Goal: Transaction & Acquisition: Purchase product/service

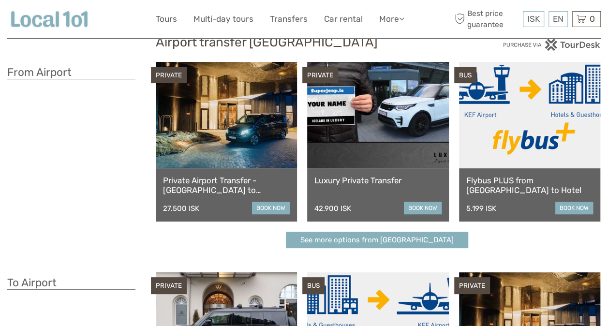
scroll to position [31, 0]
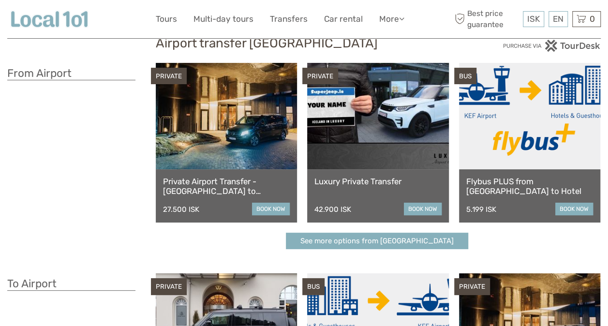
click at [580, 211] on link "book now" at bounding box center [575, 209] width 38 height 13
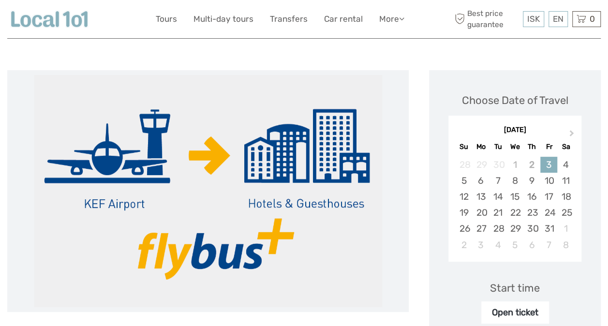
scroll to position [98, 0]
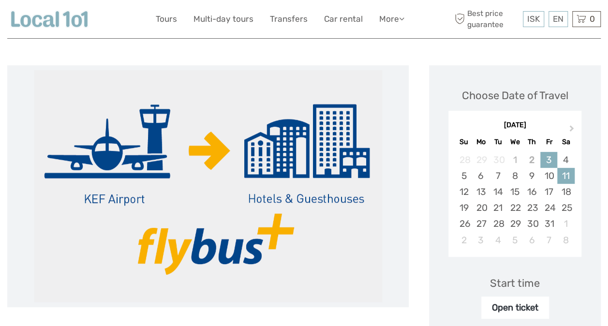
click at [566, 173] on div "11" at bounding box center [565, 176] width 17 height 16
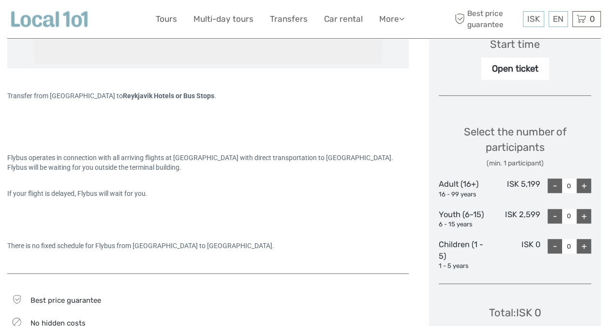
scroll to position [336, 0]
click at [583, 183] on div "+" at bounding box center [584, 186] width 15 height 15
type input "2"
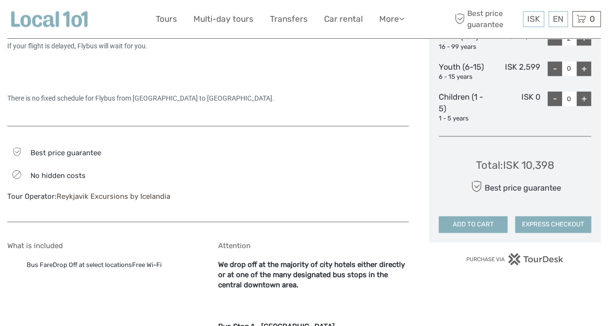
scroll to position [502, 0]
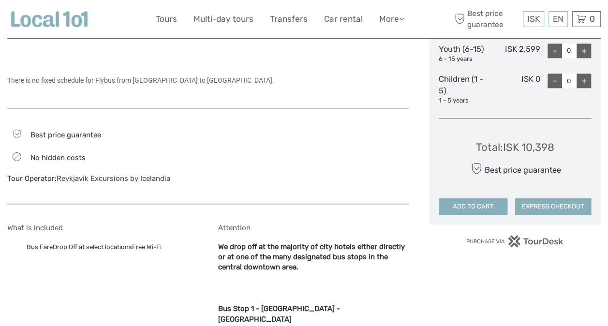
click at [480, 202] on button "ADD TO CART" at bounding box center [473, 206] width 69 height 16
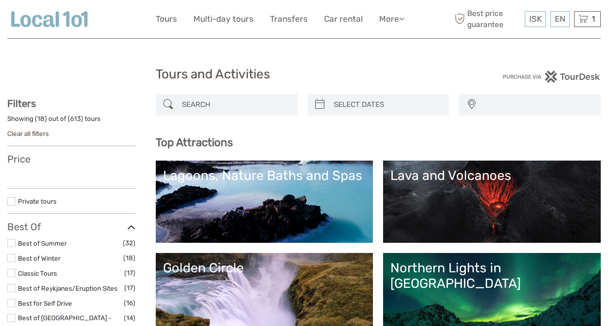
select select
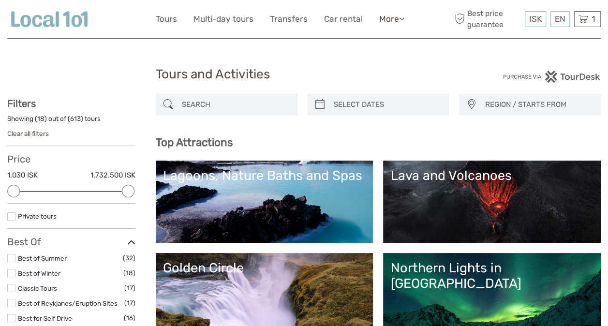
click at [387, 19] on link "More" at bounding box center [391, 19] width 25 height 14
click at [377, 84] on link "Back to Hotel" at bounding box center [375, 82] width 58 height 19
click at [584, 15] on icon at bounding box center [584, 19] width 10 height 12
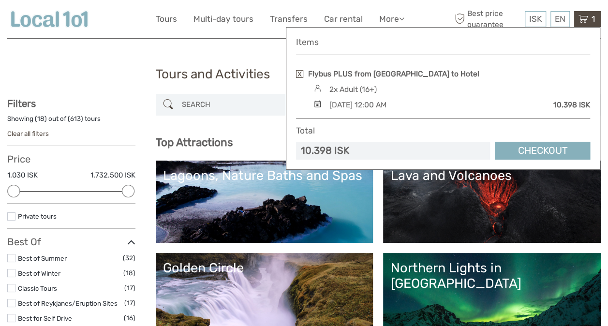
click at [121, 77] on div "Tours and Activities Tours and Activities" at bounding box center [304, 78] width 594 height 31
click at [439, 7] on div "ISK ISK € $ £ EN English Español Deutsch Tours Multi-day tours Transfers Car re…" at bounding box center [304, 19] width 297 height 24
click at [539, 143] on link "Checkout" at bounding box center [542, 151] width 95 height 18
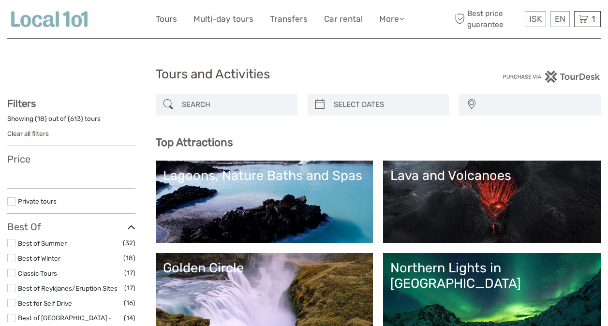
select select
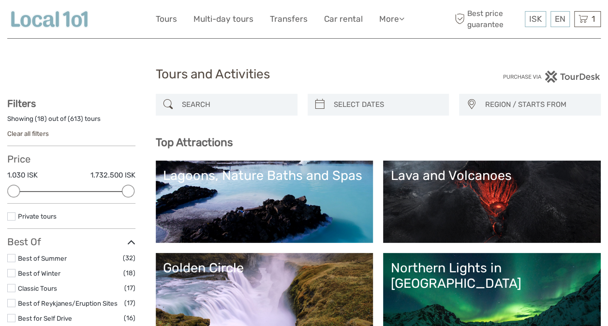
click at [232, 191] on link "Lagoons, Nature Baths and Spas" at bounding box center [264, 202] width 203 height 68
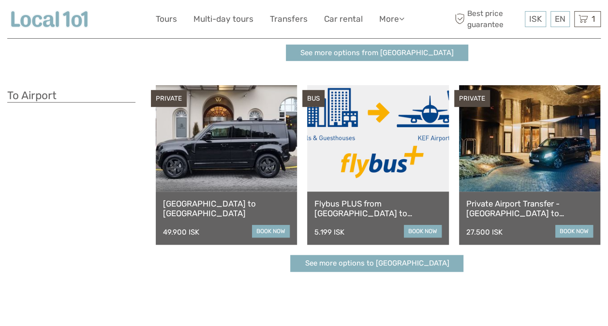
scroll to position [222, 0]
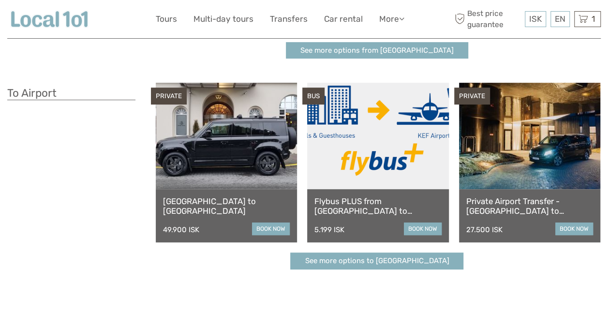
click at [425, 231] on link "book now" at bounding box center [423, 229] width 38 height 13
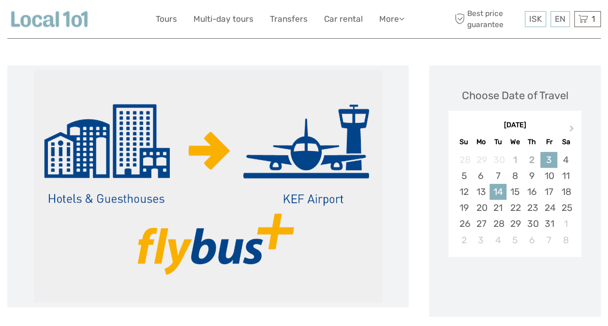
click at [497, 187] on div "14" at bounding box center [498, 192] width 17 height 16
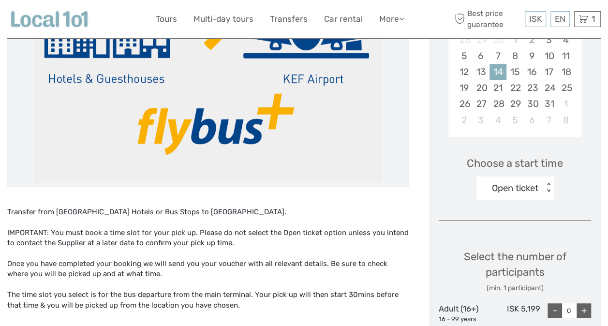
scroll to position [218, 0]
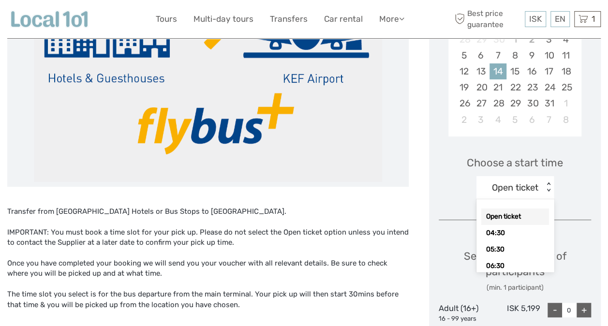
click at [550, 192] on div "< >" at bounding box center [548, 187] width 8 height 10
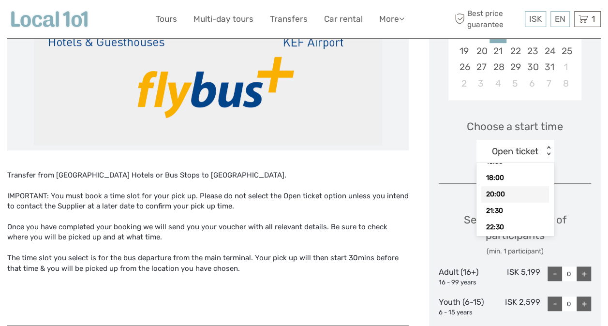
scroll to position [253, 0]
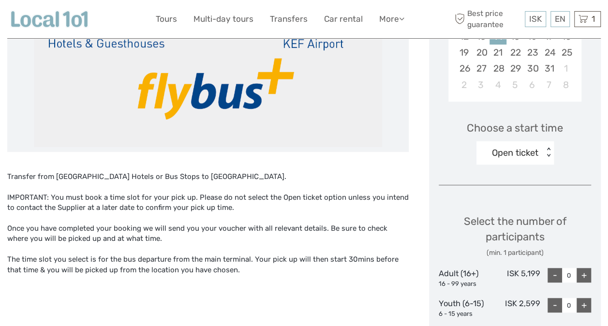
click at [576, 150] on div "Choose a start time Open ticket < >" at bounding box center [515, 138] width 152 height 62
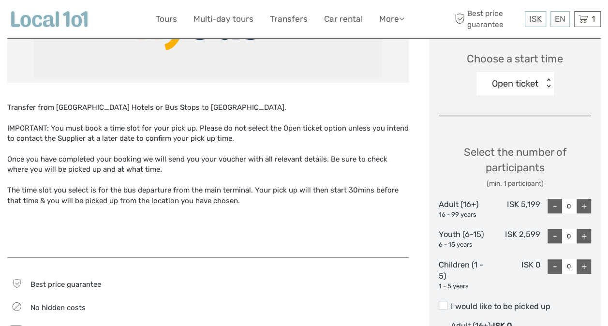
scroll to position [331, 0]
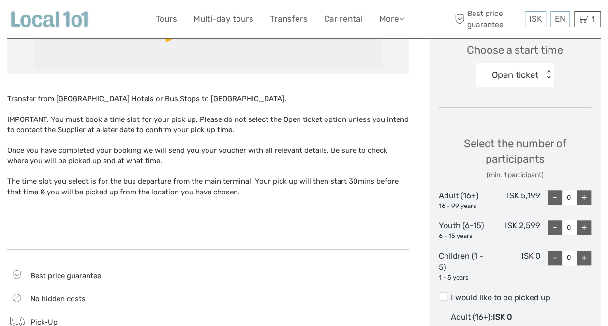
click at [582, 196] on div "+" at bounding box center [584, 197] width 15 height 15
type input "2"
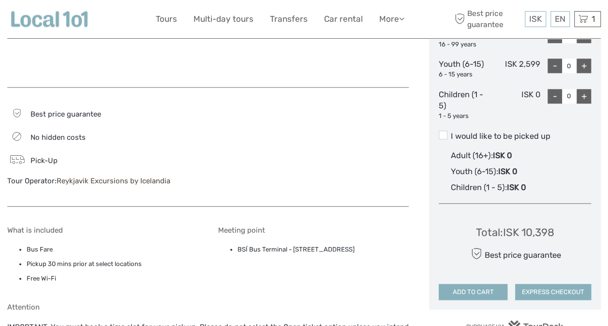
scroll to position [494, 0]
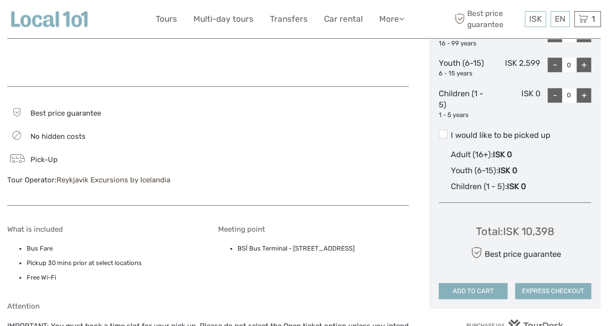
click at [471, 286] on button "ADD TO CART" at bounding box center [473, 291] width 69 height 16
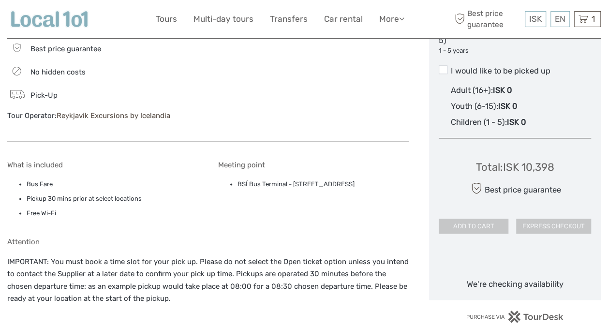
scroll to position [558, 0]
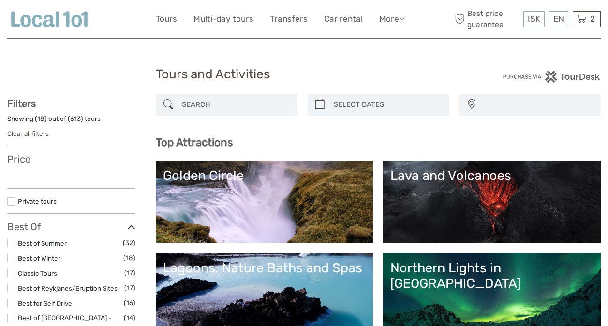
select select
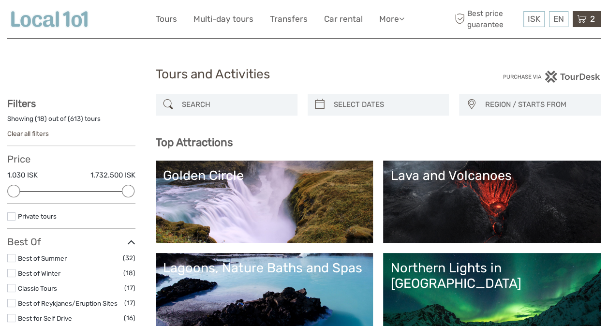
click at [585, 18] on icon at bounding box center [582, 19] width 10 height 12
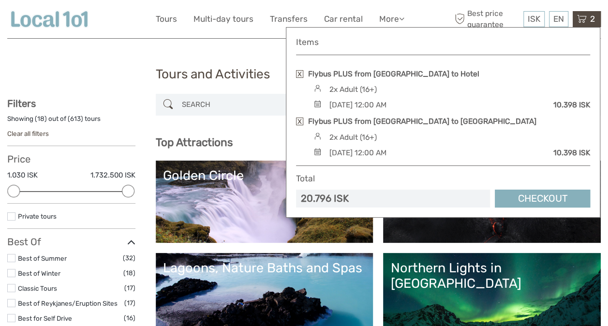
click at [523, 193] on link "Checkout" at bounding box center [542, 199] width 95 height 18
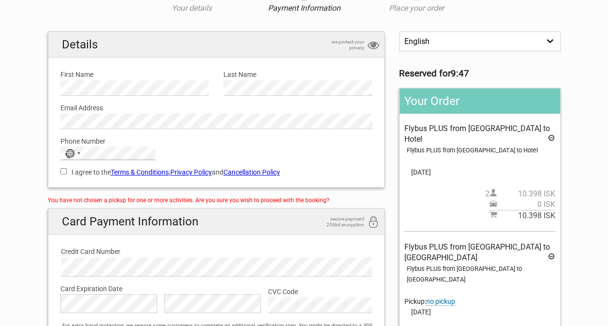
scroll to position [63, 0]
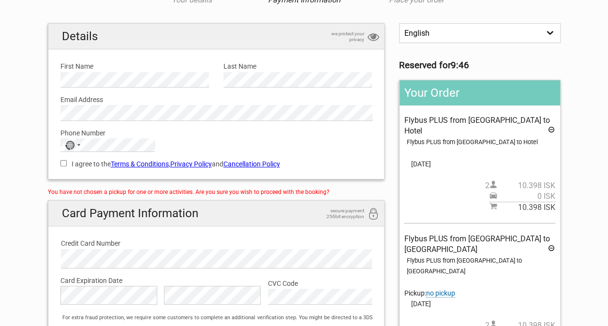
click at [61, 165] on input "I agree to the Terms & Conditions , Privacy Policy and Cancellation Policy" at bounding box center [63, 163] width 6 height 6
checkbox input "true"
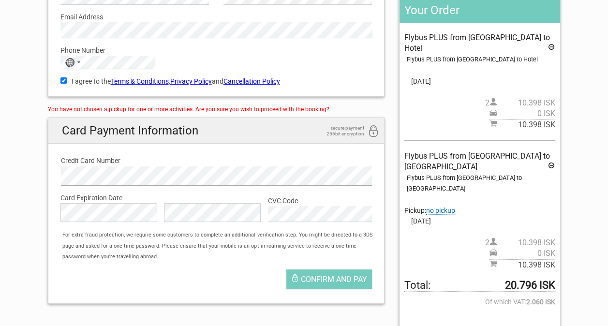
scroll to position [146, 0]
click at [320, 283] on button "Confirm and pay" at bounding box center [329, 278] width 86 height 19
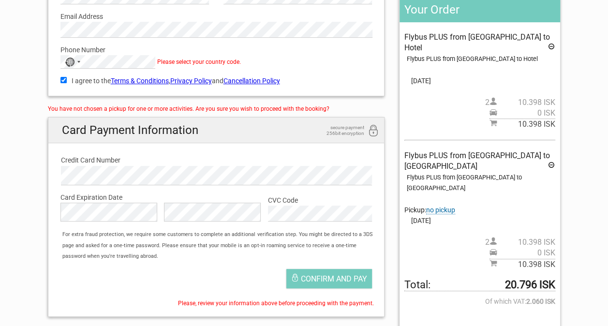
click at [440, 206] on span "no pickup" at bounding box center [440, 210] width 29 height 8
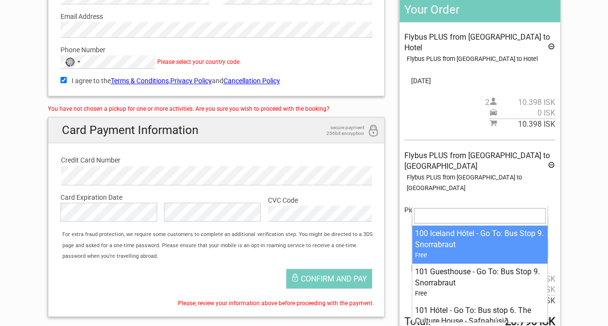
click at [441, 215] on span at bounding box center [480, 222] width 136 height 14
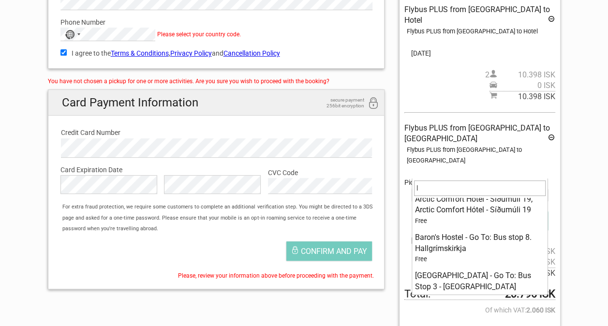
scroll to position [0, 0]
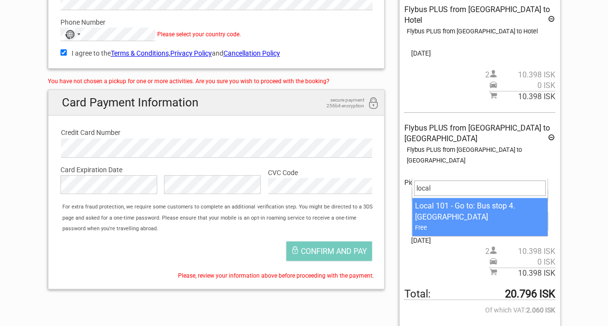
type input "local"
select select "1093365"
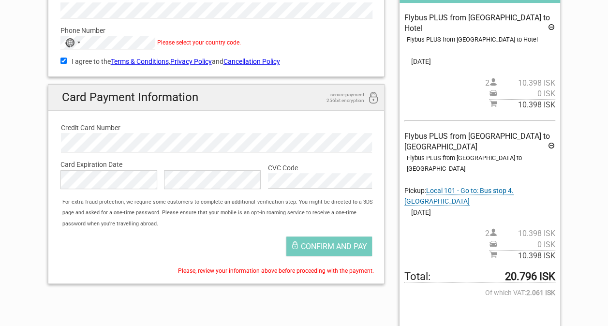
scroll to position [170, 0]
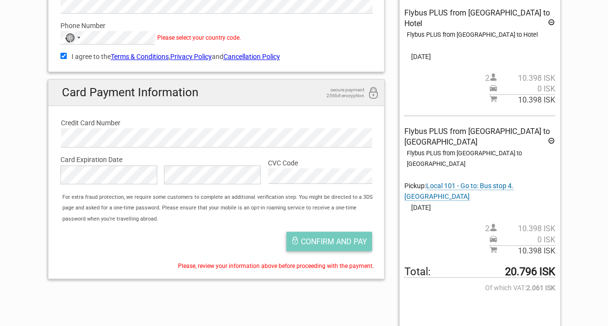
click at [342, 235] on button "Confirm and pay" at bounding box center [329, 241] width 86 height 19
click at [314, 239] on span "Confirm and pay" at bounding box center [334, 241] width 66 height 9
click at [78, 34] on div "No country selected" at bounding box center [72, 37] width 22 height 13
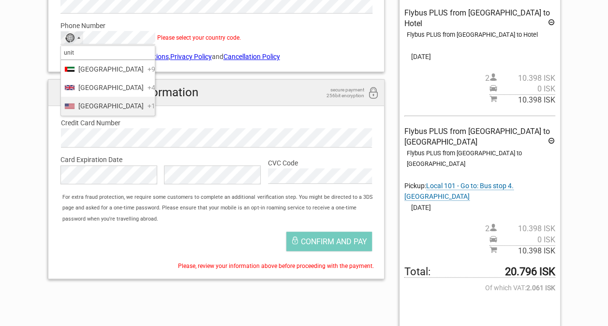
type input "unit"
click at [95, 110] on span "United States" at bounding box center [110, 106] width 65 height 11
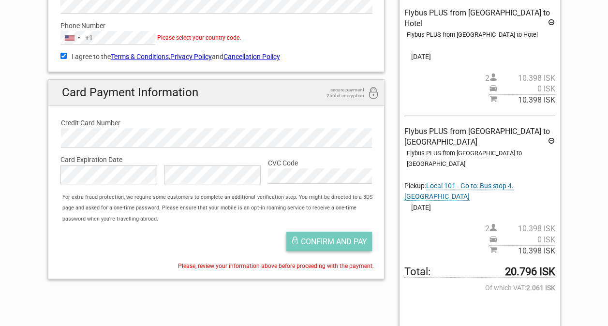
click at [320, 234] on button "Confirm and pay" at bounding box center [329, 241] width 86 height 19
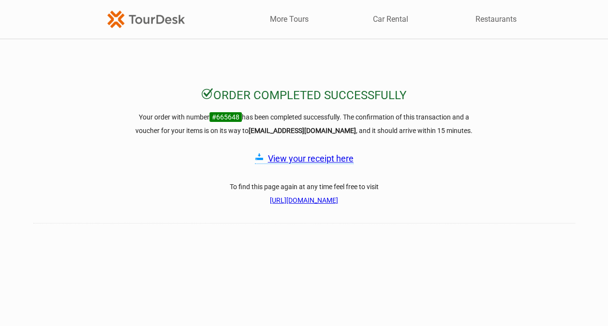
click at [297, 157] on link "View your receipt here" at bounding box center [311, 158] width 86 height 10
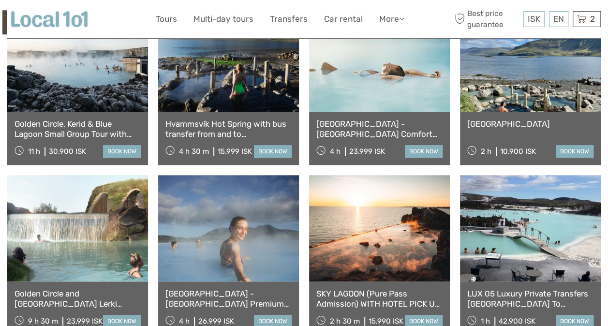
scroll to position [438, 0]
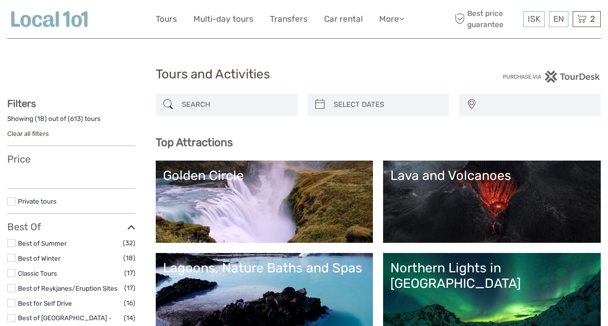
select select
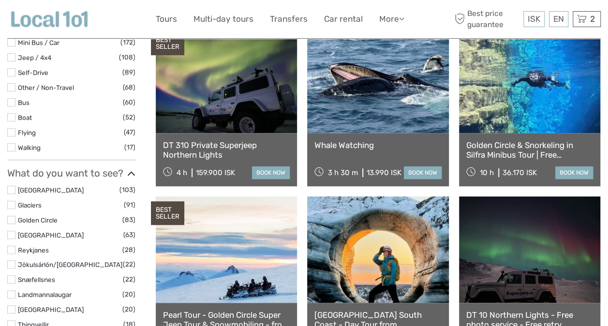
scroll to position [343, 0]
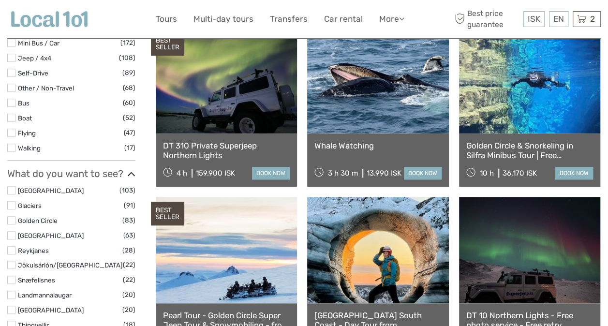
click at [496, 143] on link "Golden Circle & Snorkeling in Silfra Minibus Tour | Free Underwater Photos" at bounding box center [530, 151] width 127 height 20
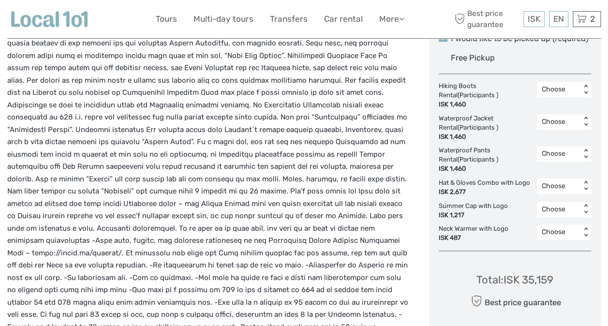
scroll to position [497, 0]
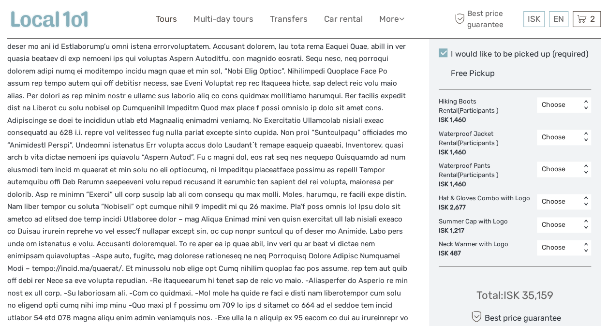
click at [164, 17] on link "Tours" at bounding box center [166, 19] width 21 height 14
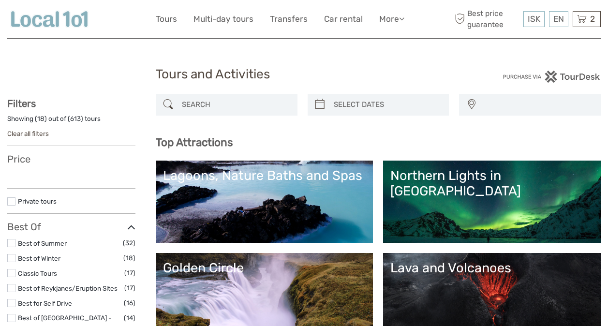
select select
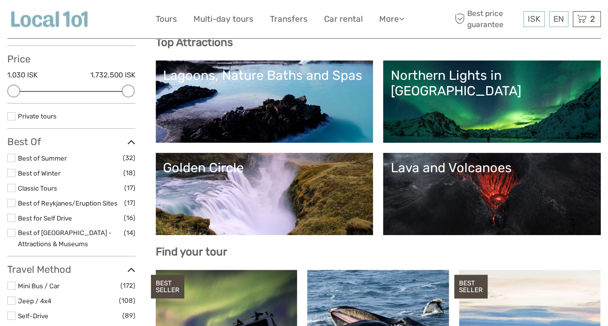
scroll to position [100, 0]
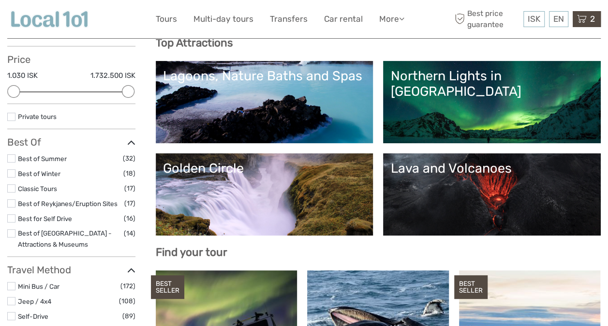
click at [588, 16] on div "2 Items Flybus PLUS from Keflavik Airport to Hotel 2x Adult (16+) Saturday, 11 …" at bounding box center [587, 19] width 28 height 16
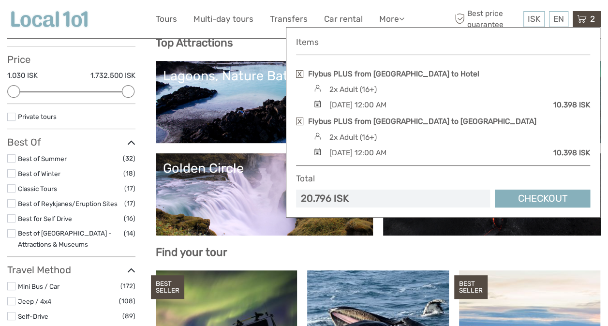
click at [588, 16] on div "2 Items Flybus PLUS from Keflavik Airport to Hotel 2x Adult (16+) Saturday, 11 …" at bounding box center [587, 19] width 28 height 16
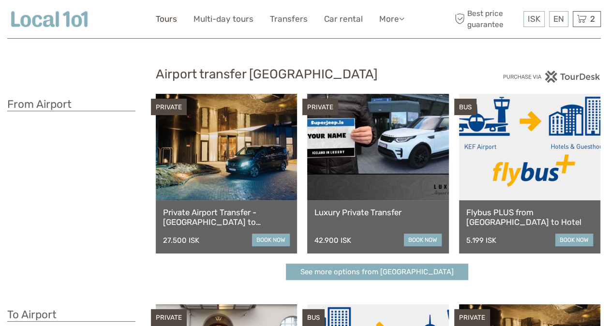
click at [167, 26] on link "Tours" at bounding box center [166, 19] width 21 height 14
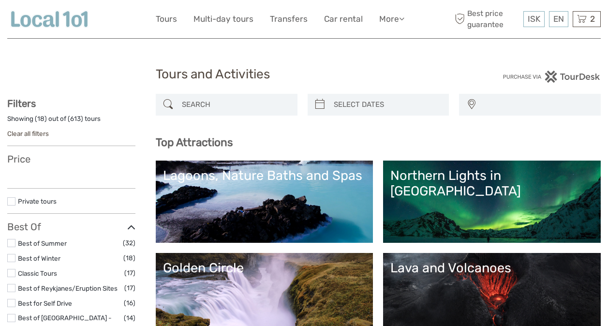
select select
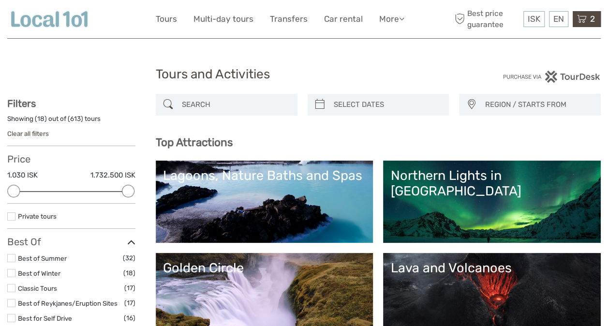
click at [589, 21] on span "2" at bounding box center [593, 19] width 8 height 10
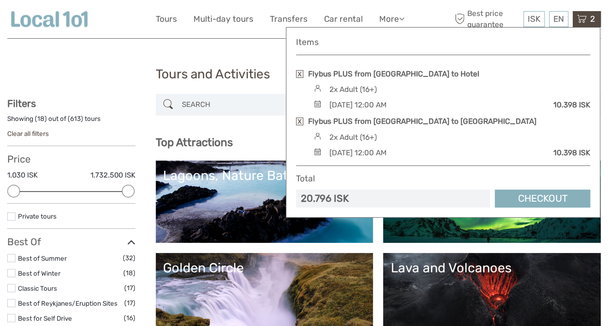
click at [297, 121] on link at bounding box center [299, 122] width 7 height 8
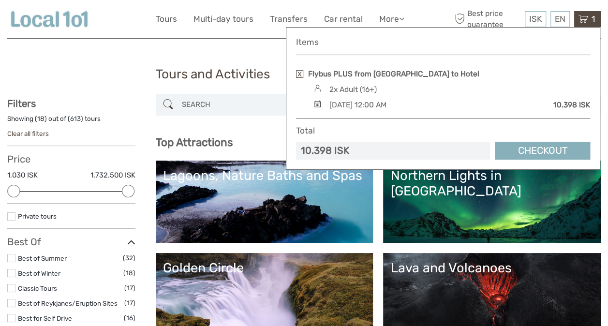
click at [299, 71] on link at bounding box center [299, 74] width 7 height 8
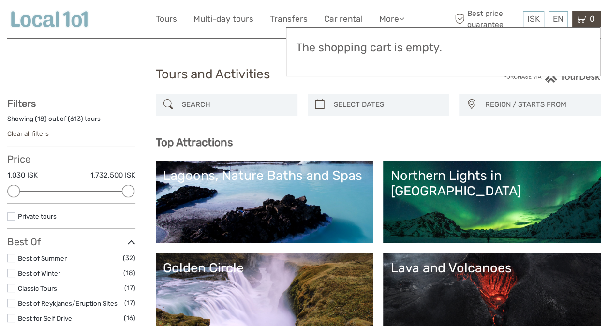
click at [280, 211] on link "Lagoons, Nature Baths and Spas" at bounding box center [264, 202] width 203 height 68
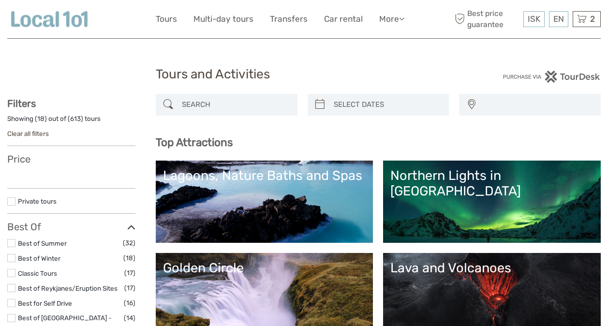
select select
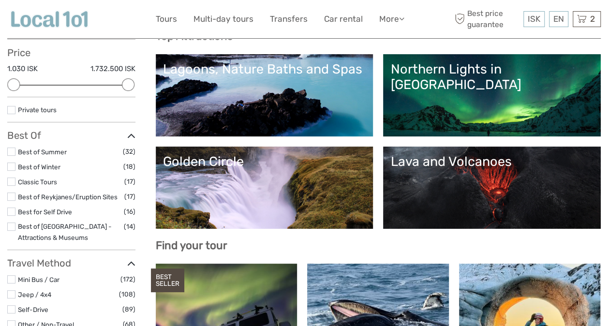
click at [391, 129] on link "Northern Lights in [GEOGRAPHIC_DATA]" at bounding box center [492, 95] width 203 height 68
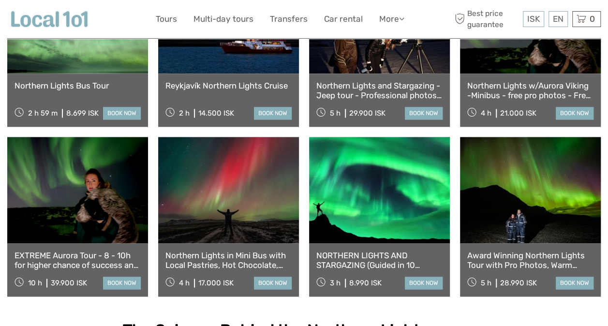
scroll to position [598, 0]
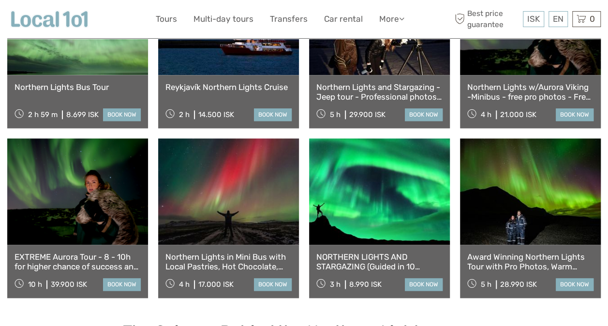
click at [366, 252] on link "NORTHERN LIGHTS AND STARGAZING (Guided in 10 languages)" at bounding box center [379, 262] width 126 height 20
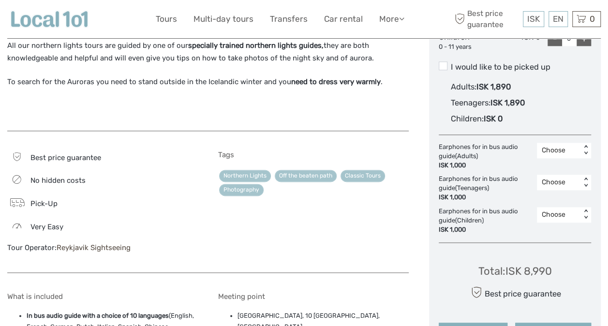
scroll to position [547, 0]
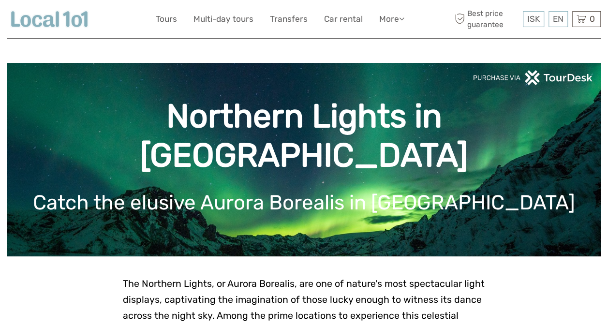
click at [166, 12] on div "ISK ISK € $ £ EN English Español Deutsch Tours Multi-day tours Transfers Car re…" at bounding box center [304, 19] width 297 height 24
click at [166, 18] on link "Tours" at bounding box center [166, 19] width 21 height 14
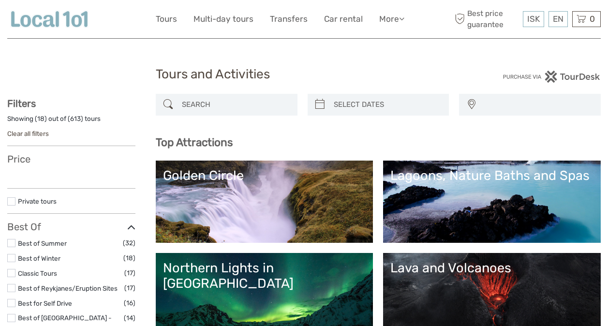
select select
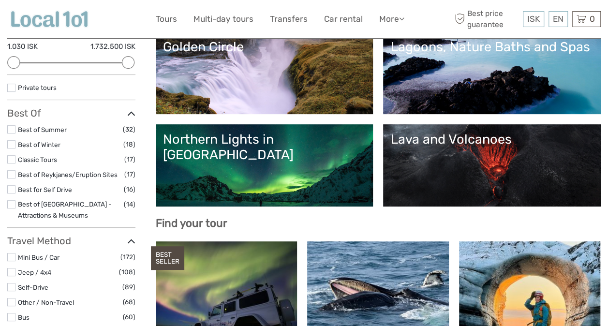
scroll to position [132, 0]
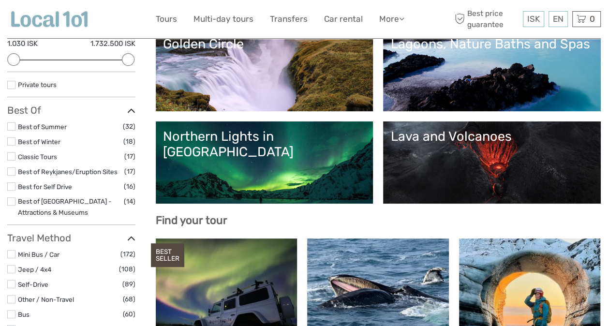
click at [391, 104] on link "Lagoons, Nature Baths and Spas" at bounding box center [492, 70] width 203 height 68
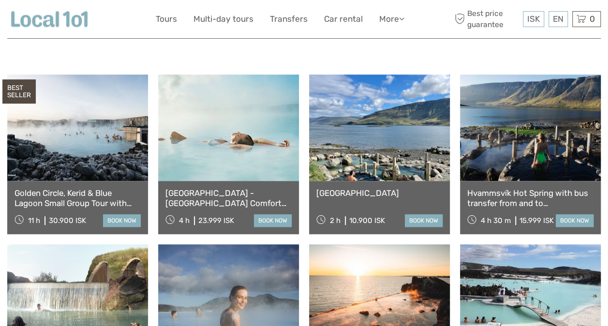
scroll to position [370, 0]
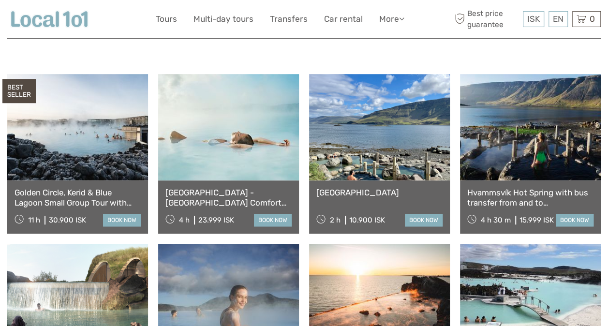
click at [224, 196] on link "[GEOGRAPHIC_DATA] - [GEOGRAPHIC_DATA] Comfort including admission" at bounding box center [229, 198] width 126 height 20
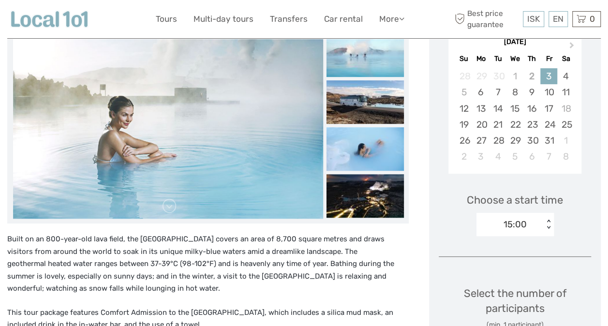
scroll to position [189, 0]
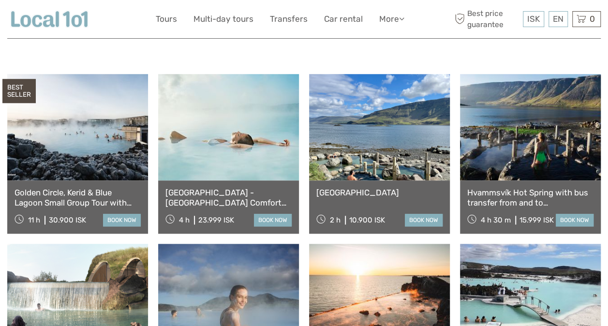
click at [51, 199] on link "Golden Circle, Kerid & Blue Lagoon Small Group Tour with Admission Ticket" at bounding box center [78, 198] width 126 height 20
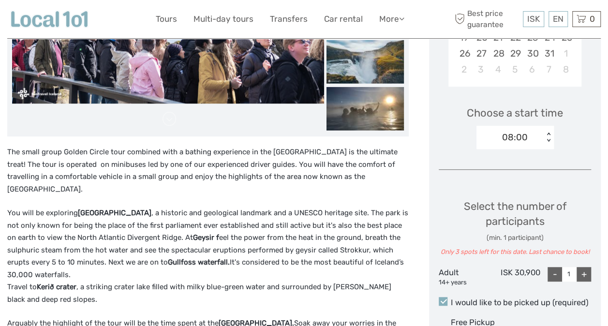
scroll to position [116, 0]
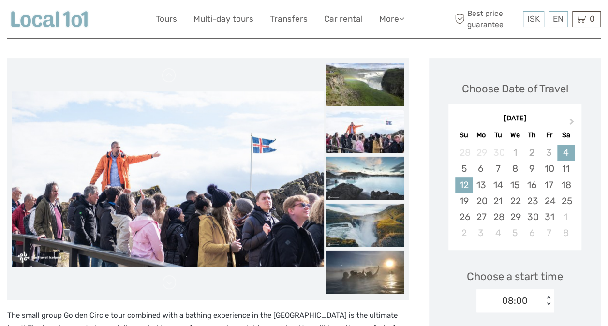
click at [465, 177] on div "12" at bounding box center [463, 185] width 17 height 16
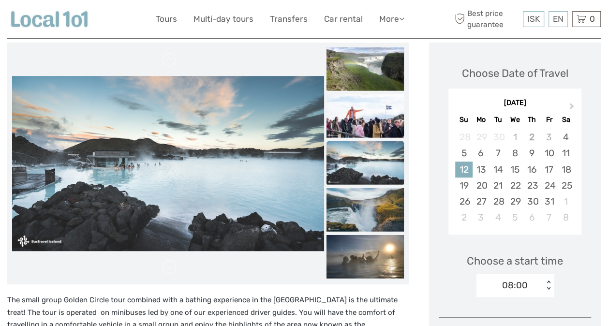
scroll to position [135, 0]
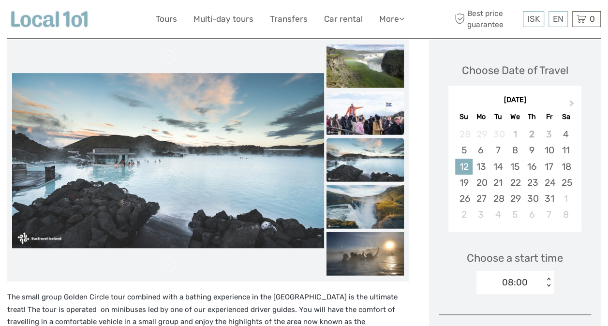
click at [358, 107] on img at bounding box center [365, 113] width 77 height 44
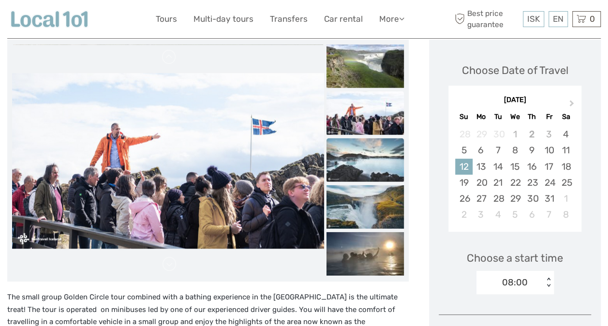
click at [363, 153] on img at bounding box center [365, 160] width 77 height 44
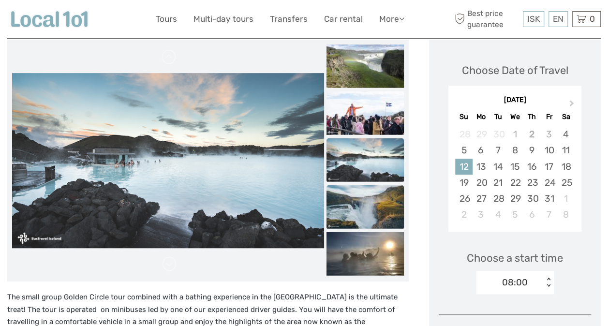
click at [361, 194] on img at bounding box center [365, 207] width 77 height 44
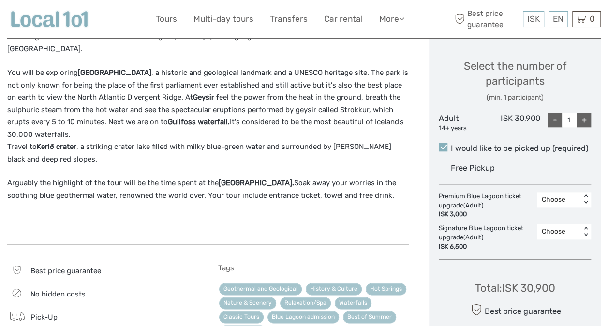
scroll to position [413, 0]
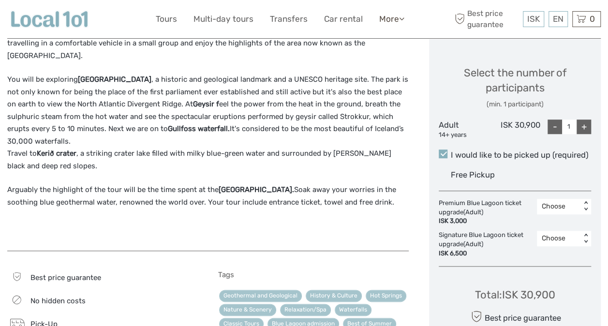
click at [387, 20] on link "More" at bounding box center [391, 19] width 25 height 14
click at [166, 18] on link "Tours" at bounding box center [166, 19] width 21 height 14
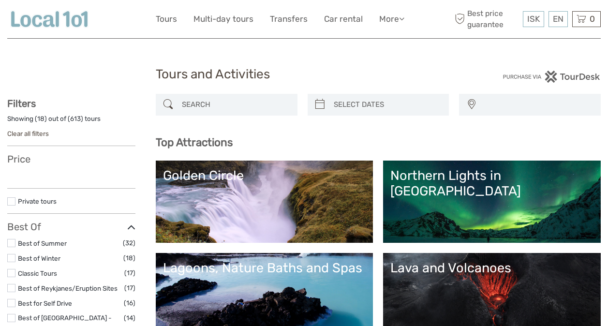
select select
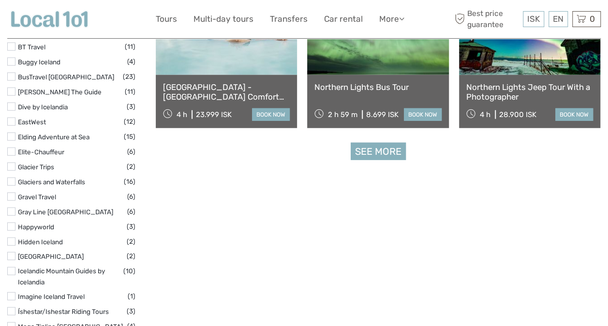
scroll to position [1250, 0]
click at [377, 153] on link "See more" at bounding box center [378, 152] width 55 height 18
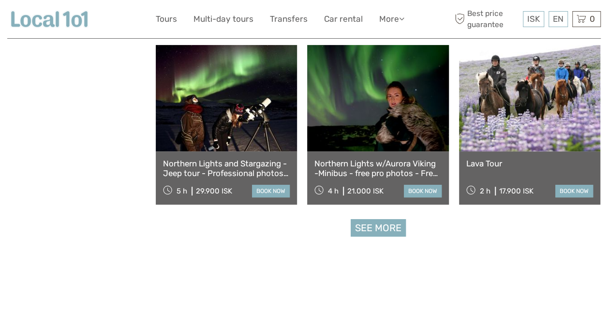
scroll to position [1963, 0]
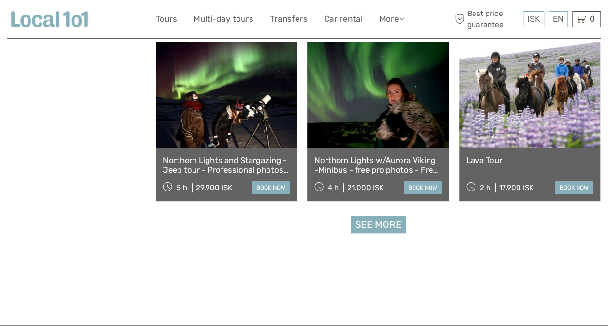
click at [373, 225] on link "See more" at bounding box center [378, 225] width 55 height 18
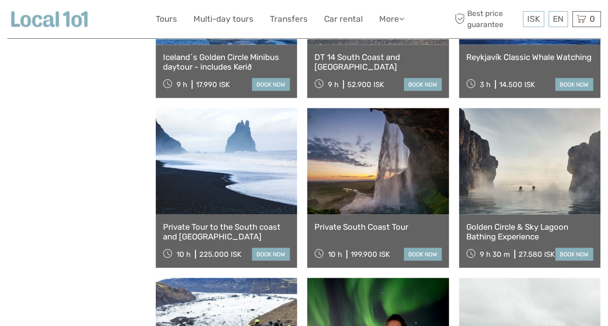
scroll to position [2738, 0]
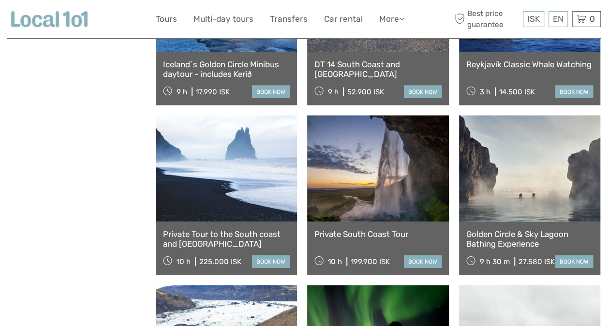
click at [502, 239] on link "Golden Circle & Sky Lagoon Bathing Experience" at bounding box center [530, 239] width 127 height 20
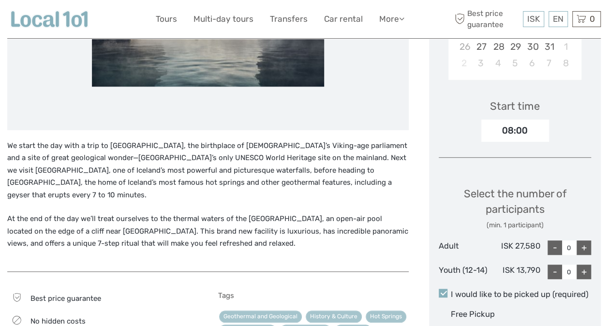
scroll to position [271, 0]
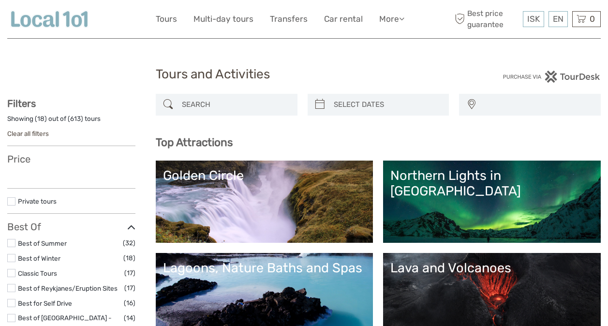
select select
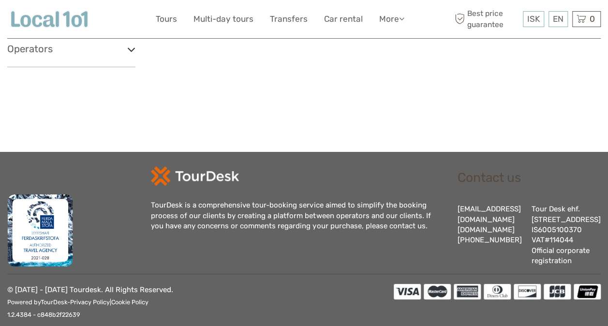
select select
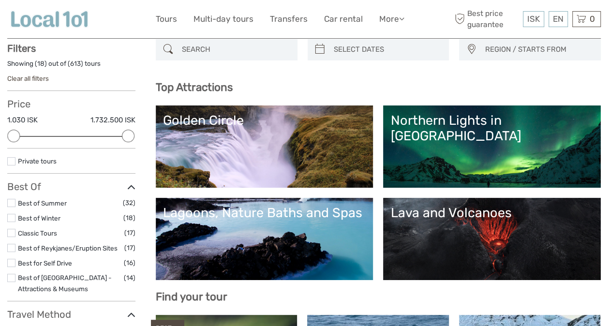
scroll to position [42, 0]
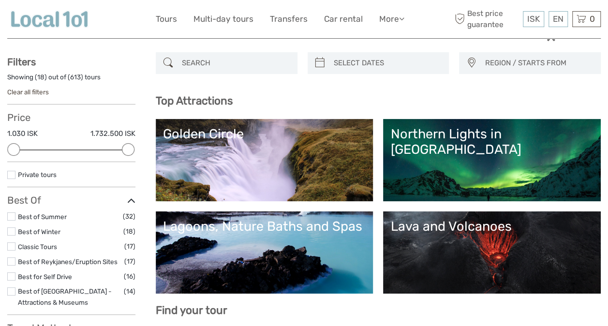
click at [211, 167] on link "Golden Circle" at bounding box center [264, 160] width 203 height 68
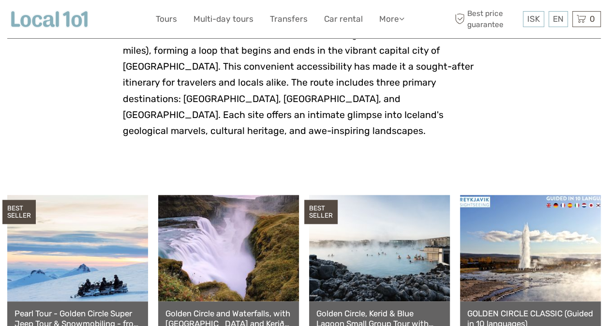
scroll to position [356, 0]
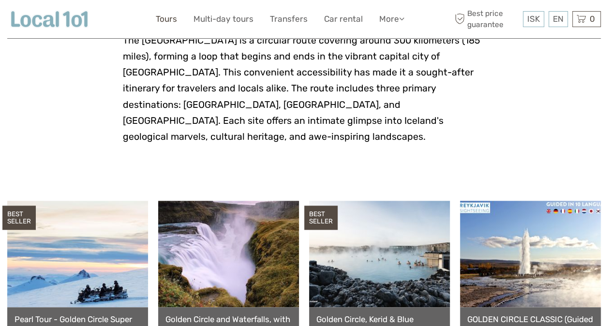
click at [165, 17] on link "Tours" at bounding box center [166, 19] width 21 height 14
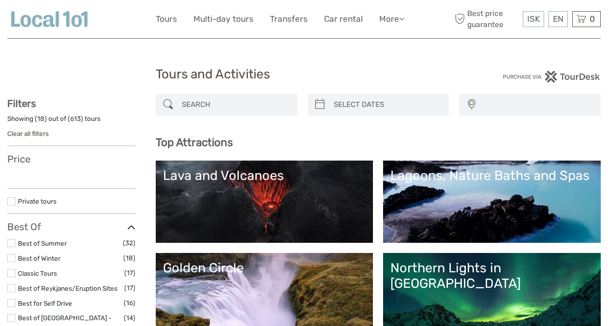
select select
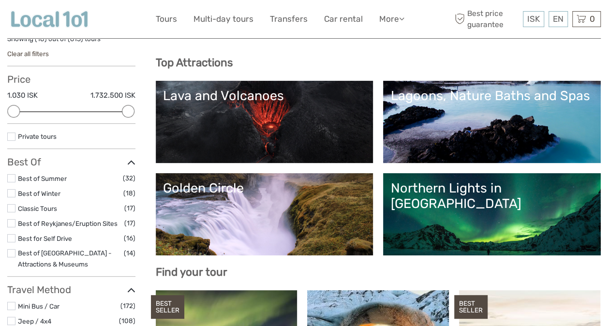
scroll to position [80, 0]
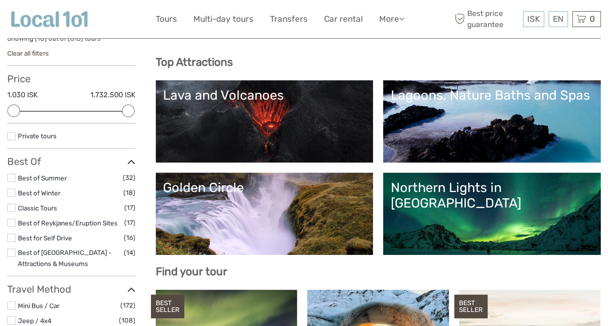
click at [391, 103] on div "Lagoons, Nature Baths and Spas" at bounding box center [492, 95] width 203 height 15
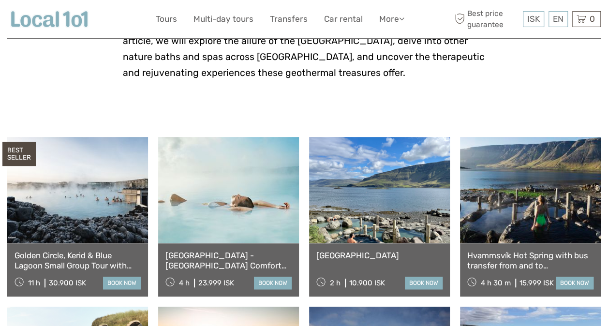
scroll to position [313, 0]
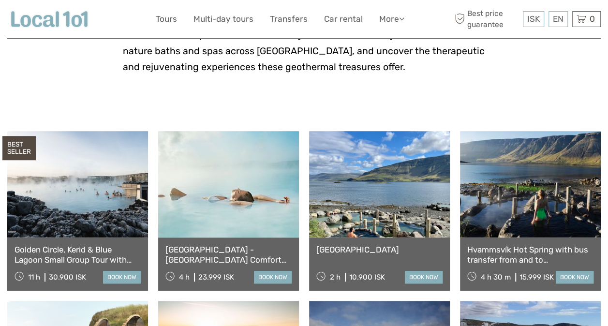
click at [90, 249] on link "Golden Circle, Kerid & Blue Lagoon Small Group Tour with Admission Ticket" at bounding box center [78, 255] width 126 height 20
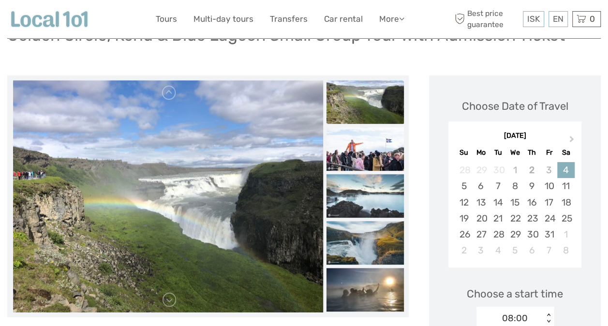
scroll to position [96, 0]
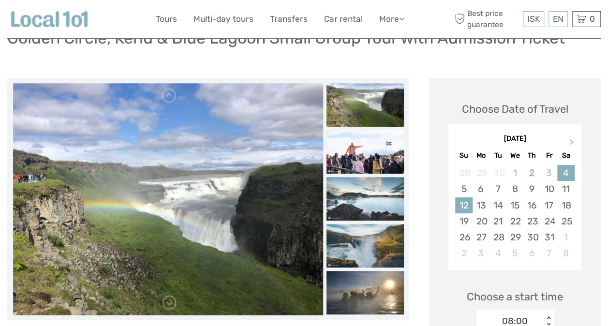
click at [461, 197] on div "12" at bounding box center [463, 205] width 17 height 16
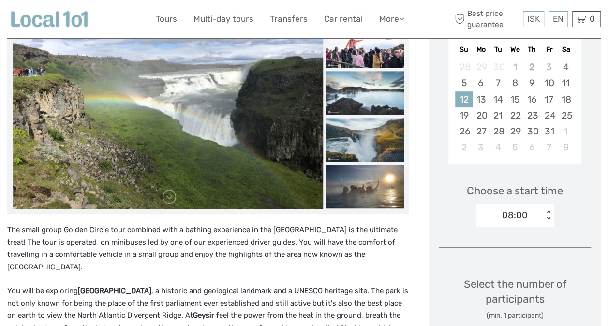
scroll to position [202, 0]
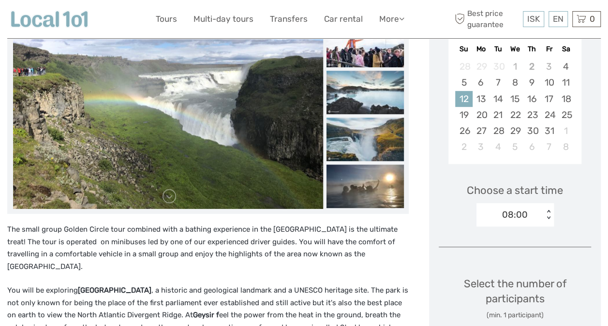
click at [545, 210] on div "< >" at bounding box center [548, 215] width 8 height 10
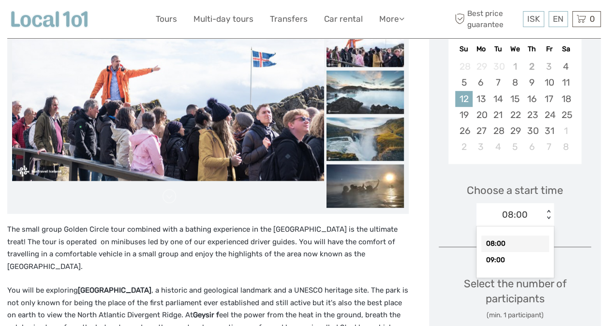
click at [518, 236] on div "08:00" at bounding box center [516, 244] width 68 height 16
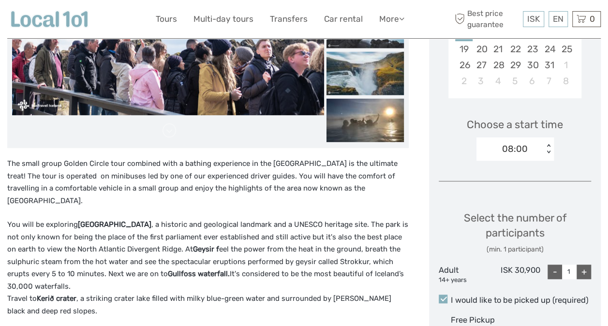
scroll to position [280, 0]
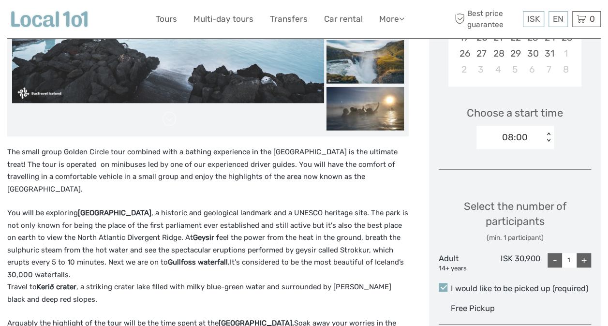
click at [586, 253] on div "+" at bounding box center [584, 260] width 15 height 15
type input "2"
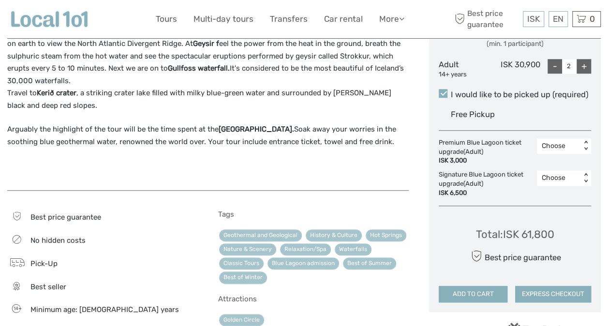
scroll to position [472, 0]
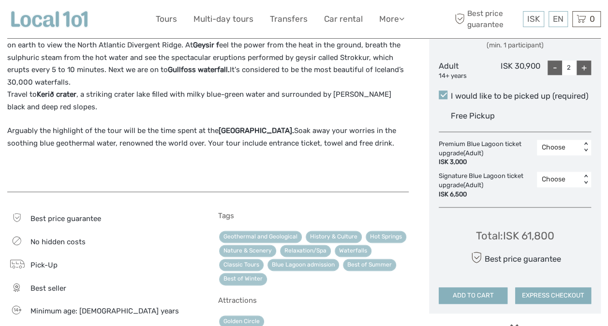
click at [465, 287] on button "ADD TO CART" at bounding box center [473, 295] width 69 height 16
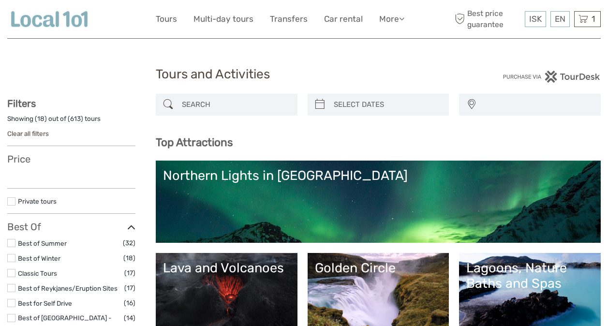
select select
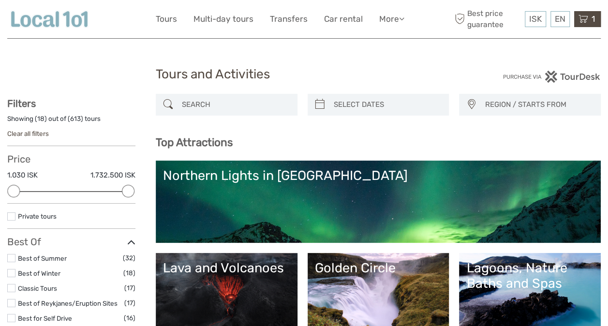
click at [586, 19] on icon at bounding box center [584, 19] width 10 height 12
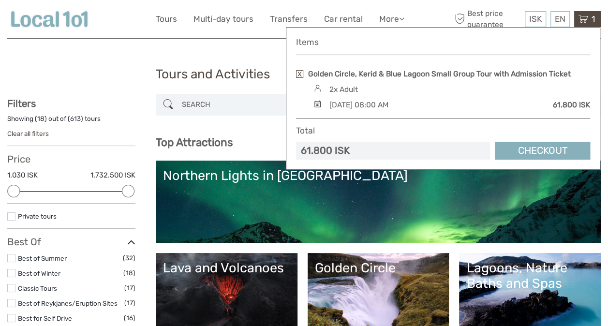
click at [529, 148] on link "Checkout" at bounding box center [542, 151] width 95 height 18
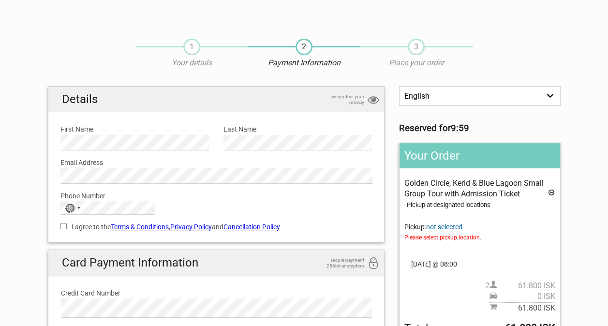
click at [450, 230] on span "not selected" at bounding box center [444, 227] width 36 height 8
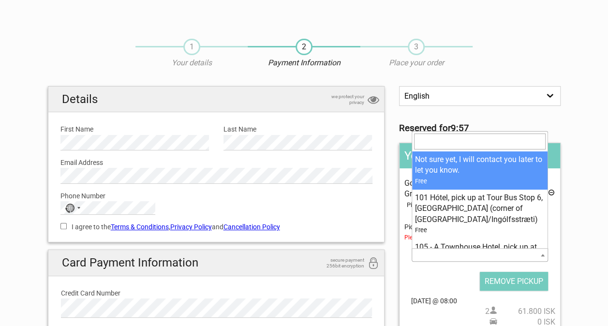
click at [450, 252] on span at bounding box center [480, 255] width 136 height 14
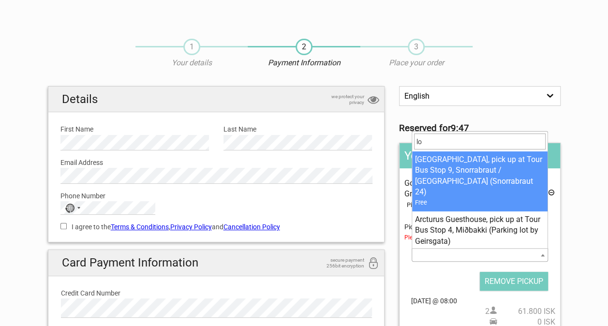
type input "l"
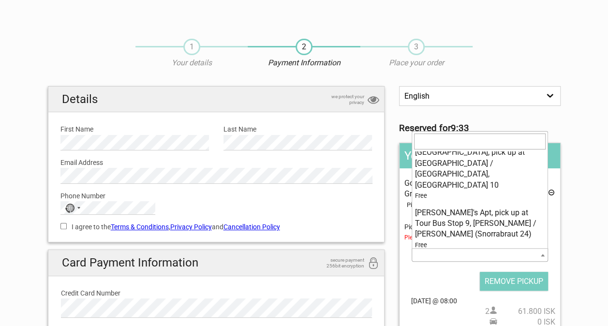
scroll to position [242, 0]
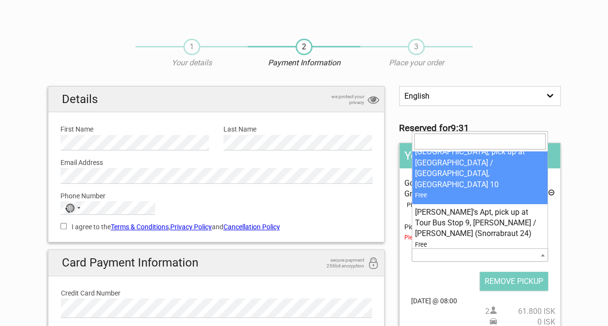
type input "4"
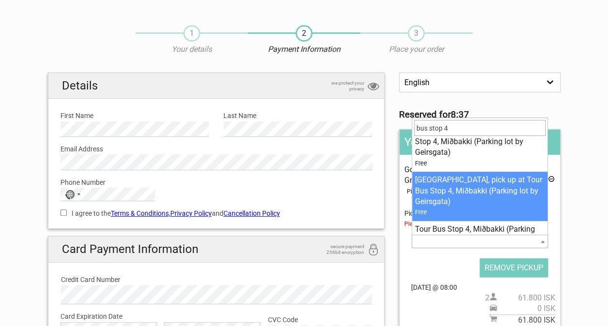
scroll to position [334, 0]
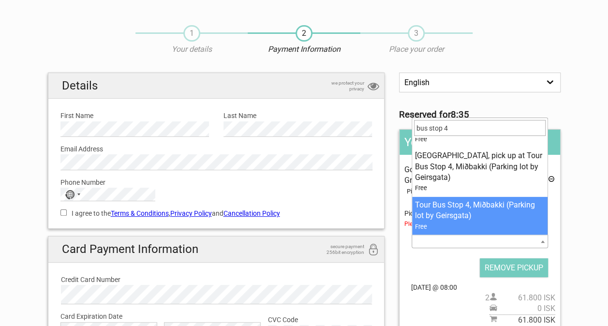
type input "bus stop 4"
select select "209804"
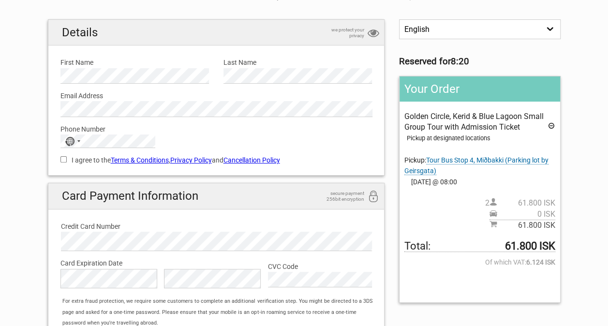
scroll to position [71, 0]
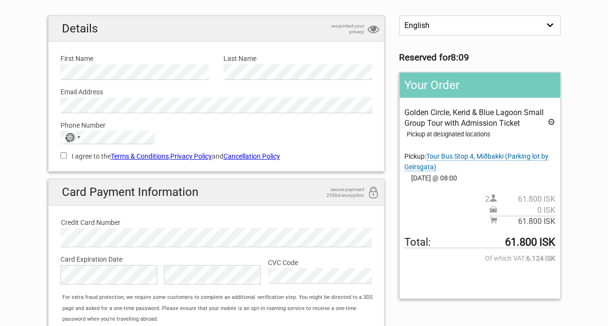
click at [427, 204] on div "Golden Circle, Kerid & Blue Lagoon Small Group Tour with Admission Ticket Picku…" at bounding box center [480, 167] width 151 height 120
click at [63, 155] on input "I agree to the Terms & Conditions , Privacy Policy and Cancellation Policy" at bounding box center [63, 155] width 6 height 6
checkbox input "true"
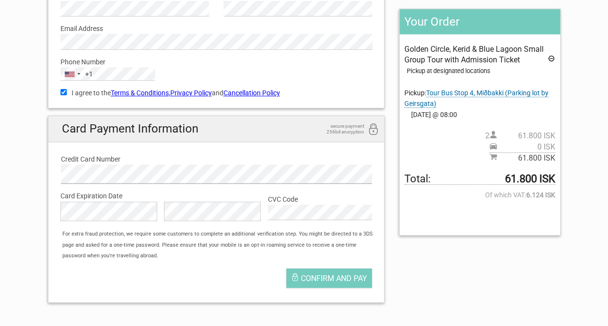
scroll to position [135, 0]
click at [305, 278] on span "Confirm and pay" at bounding box center [334, 277] width 66 height 9
